Goal: Task Accomplishment & Management: Use online tool/utility

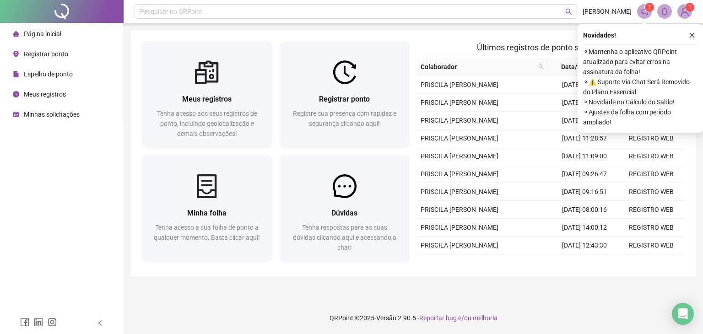
drag, startPoint x: 470, startPoint y: 4, endPoint x: 485, endPoint y: 0, distance: 15.5
click at [485, 0] on header "Pesquisar no QRPoint [PERSON_NAME] 1 1" at bounding box center [413, 11] width 579 height 23
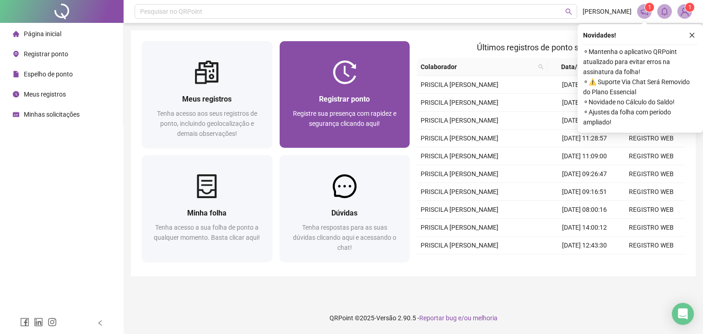
click at [349, 125] on span "Registre sua presença com rapidez e segurança clicando aqui!" at bounding box center [344, 118] width 103 height 17
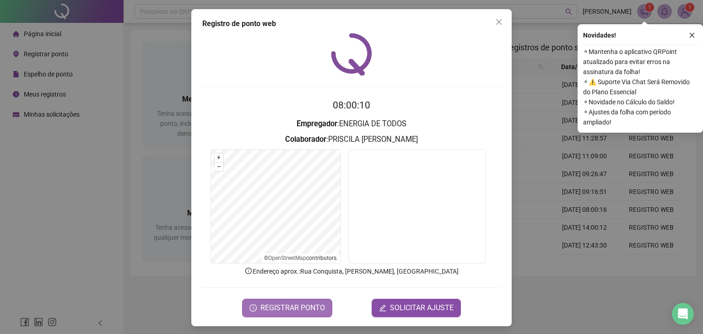
click at [289, 310] on span "REGISTRAR PONTO" at bounding box center [292, 307] width 64 height 11
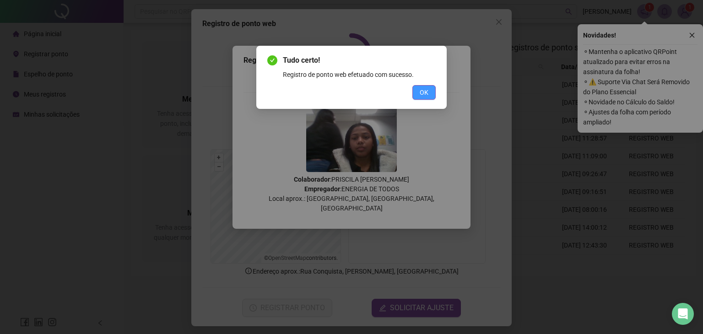
click at [428, 92] on span "OK" at bounding box center [423, 92] width 9 height 10
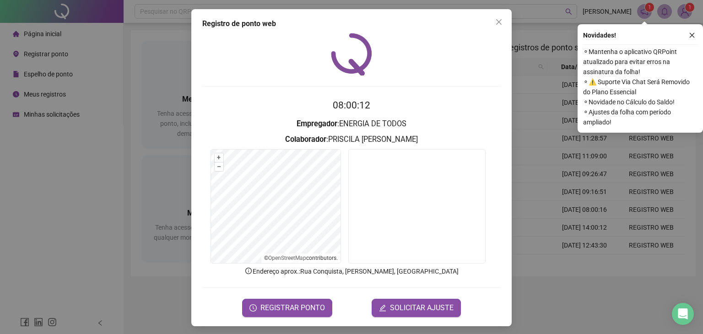
click at [37, 202] on div "Registro de ponto web 08:00:12 Empregador : ENERGIA DE TODOS Colaborador : [PER…" at bounding box center [351, 167] width 703 height 334
